Goal: Task Accomplishment & Management: Complete application form

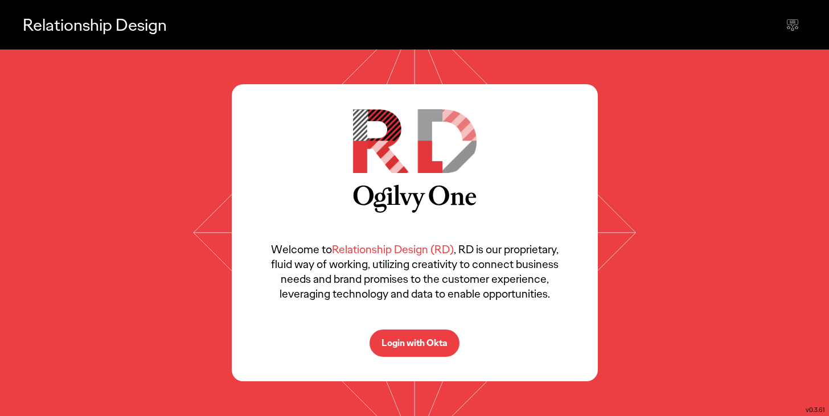
click at [674, 255] on div "Welcome to Relationship Design (RD) , RD is our proprietary, fluid way of worki…" at bounding box center [414, 233] width 829 height 366
click at [408, 336] on button "Login with Okta" at bounding box center [414, 343] width 90 height 27
click at [406, 331] on button "Login with Okta" at bounding box center [414, 343] width 90 height 27
click at [405, 332] on button "Login with Okta" at bounding box center [414, 343] width 90 height 27
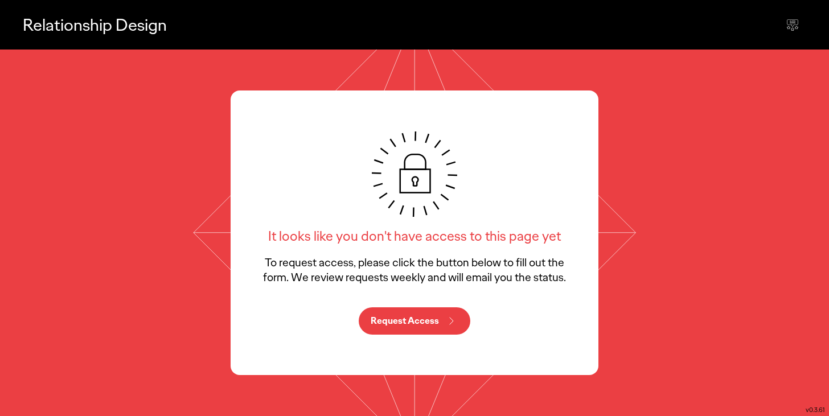
click at [431, 321] on p "Request Access" at bounding box center [404, 320] width 68 height 9
